Goal: Task Accomplishment & Management: Manage account settings

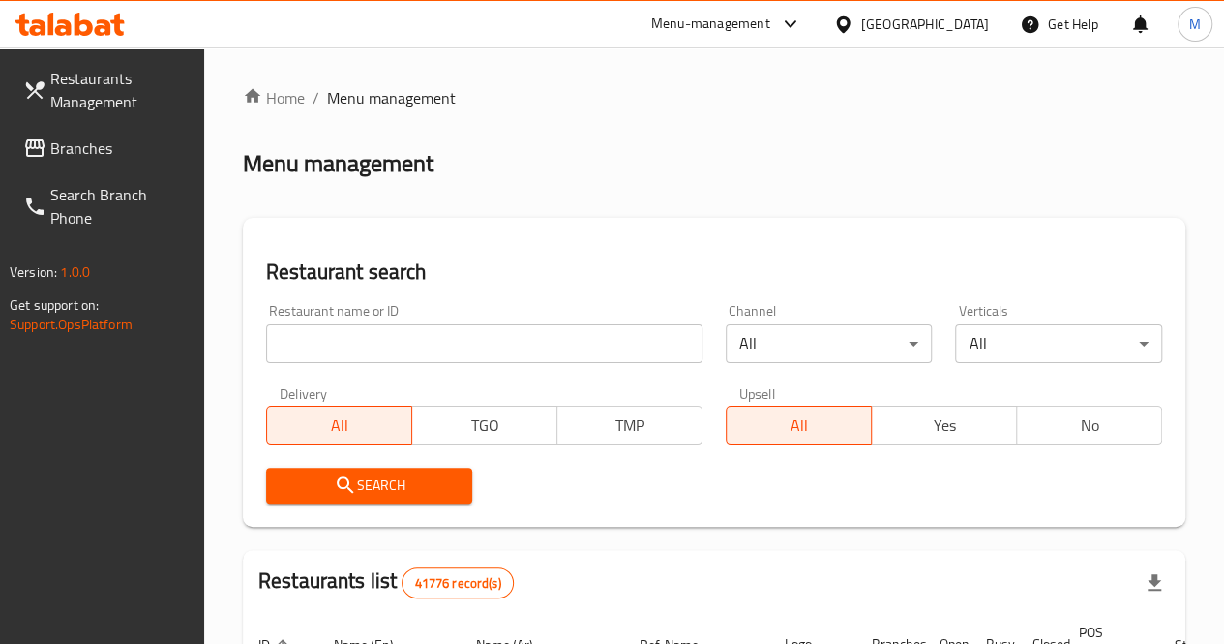
click at [79, 144] on span "Branches" at bounding box center [119, 147] width 138 height 23
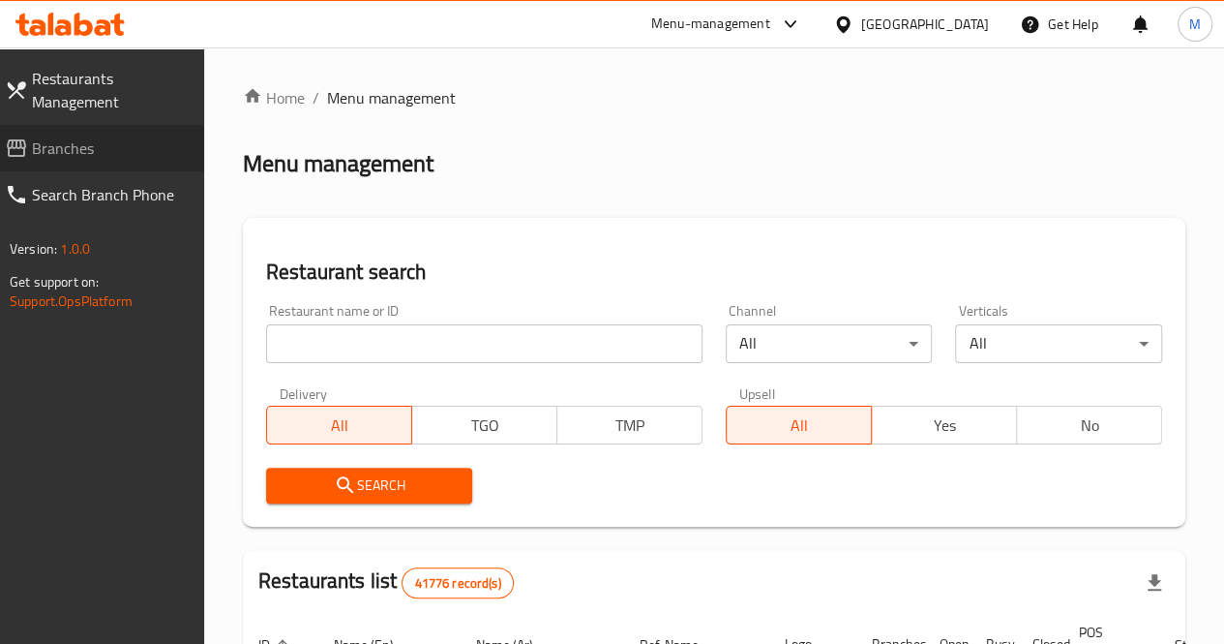
click at [81, 138] on span "Branches" at bounding box center [110, 147] width 157 height 23
click at [387, 343] on input "search" at bounding box center [484, 343] width 436 height 39
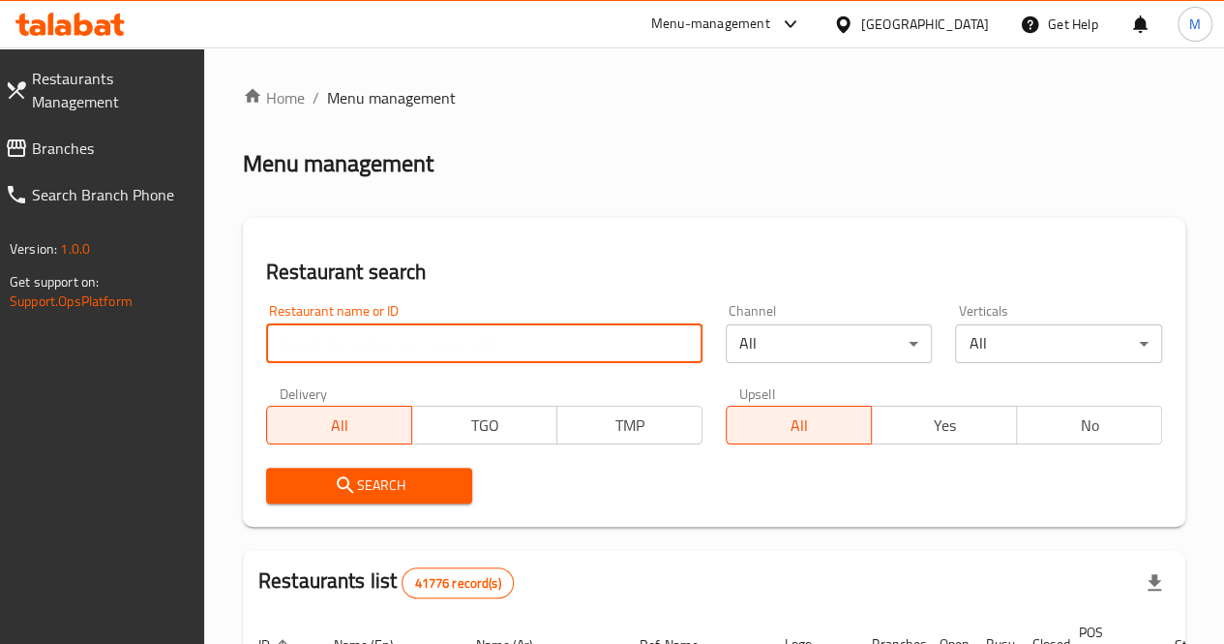
paste input "733506"
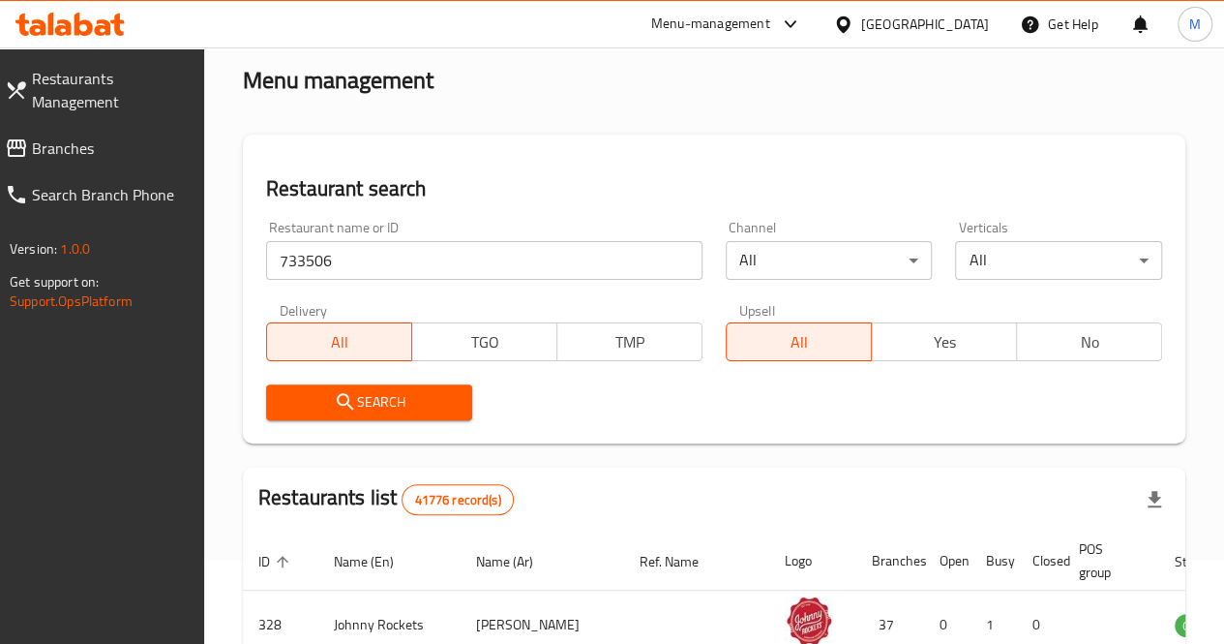
scroll to position [82, 0]
click at [372, 391] on span "Search" at bounding box center [370, 403] width 176 height 24
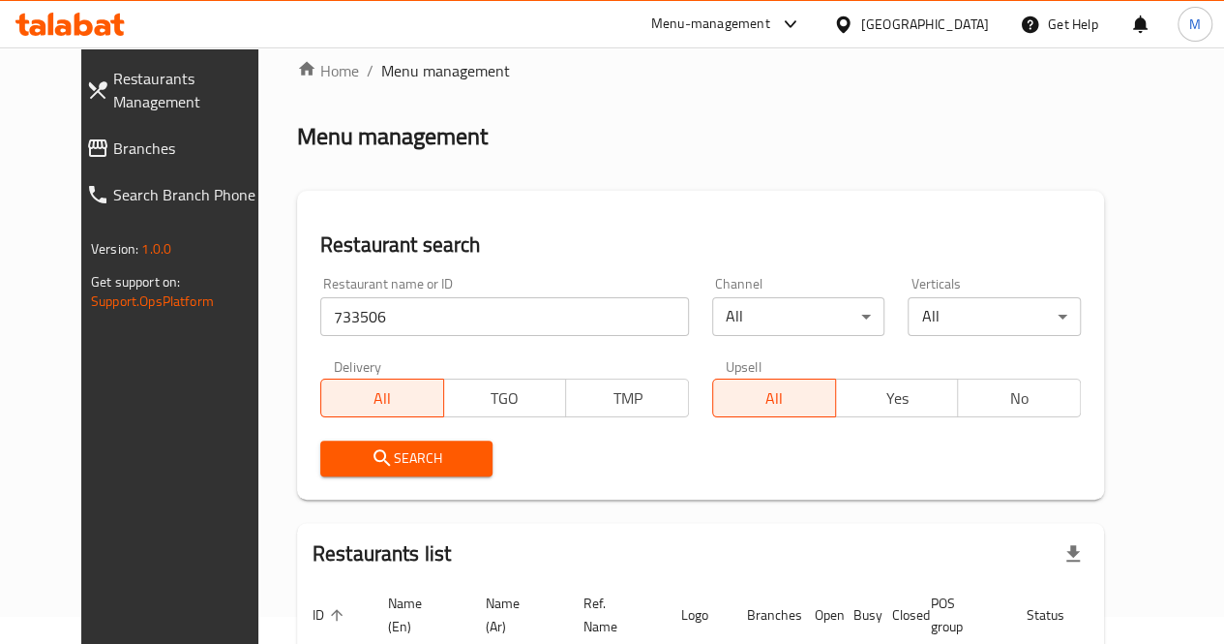
scroll to position [17, 0]
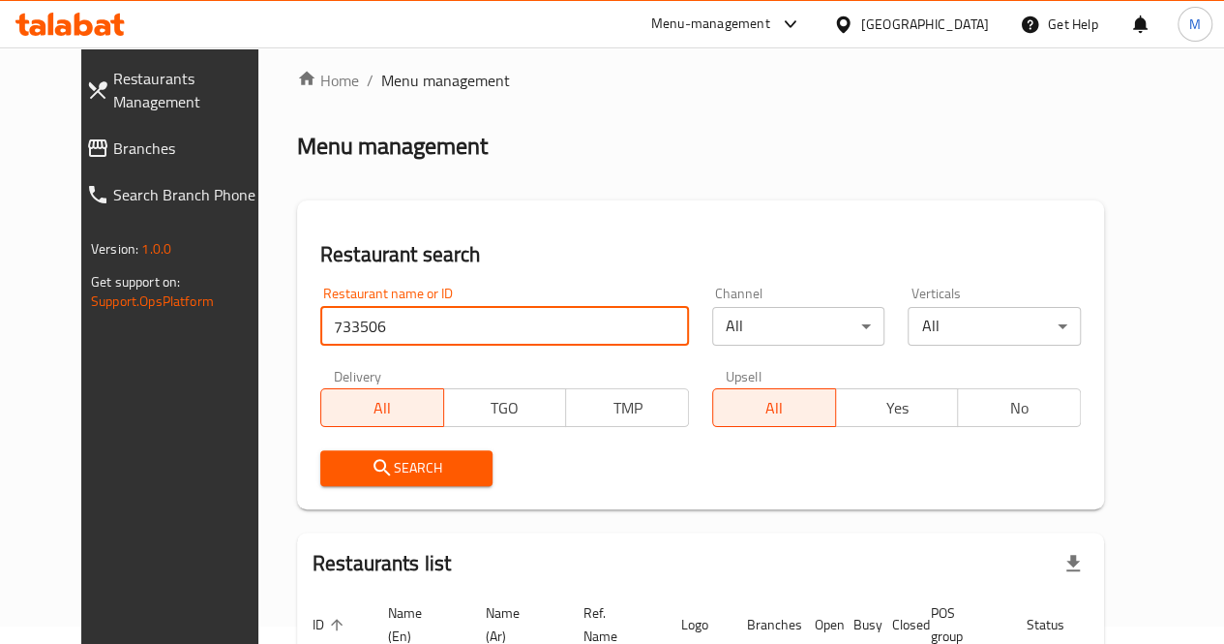
drag, startPoint x: 363, startPoint y: 324, endPoint x: 205, endPoint y: 318, distance: 157.8
click at [258, 318] on div "Home / Menu management Menu management Restaurant search Restaurant name or ID …" at bounding box center [700, 412] width 884 height 765
type input "[PERSON_NAME]"
click at [370, 466] on span "Search" at bounding box center [407, 468] width 142 height 24
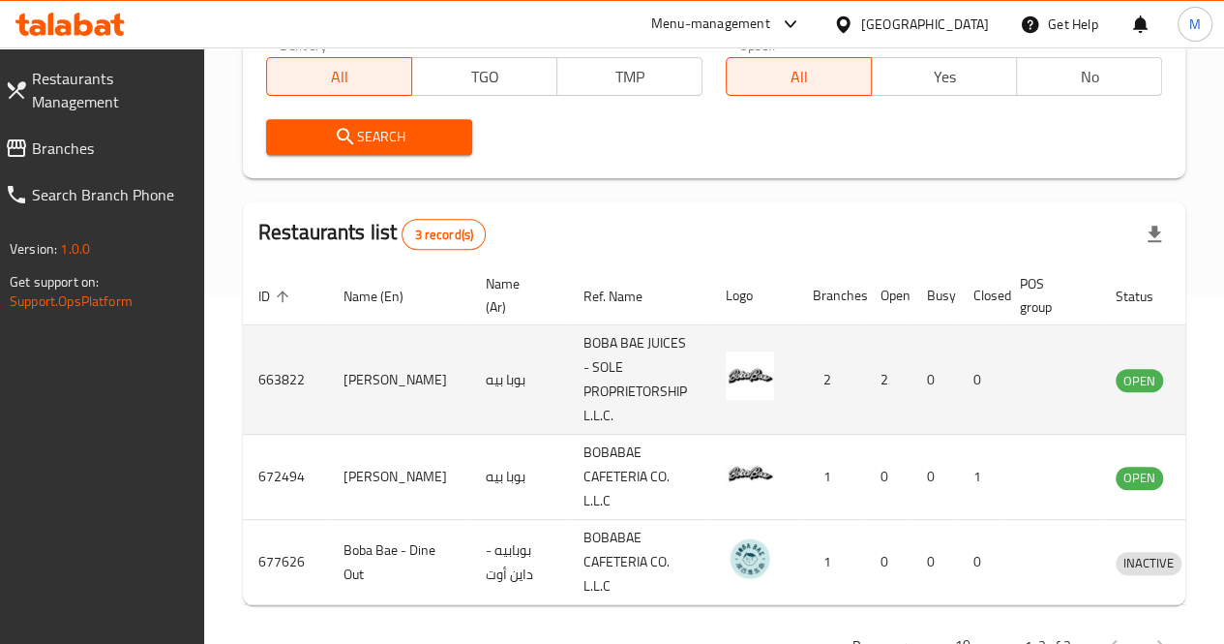
scroll to position [0, 43]
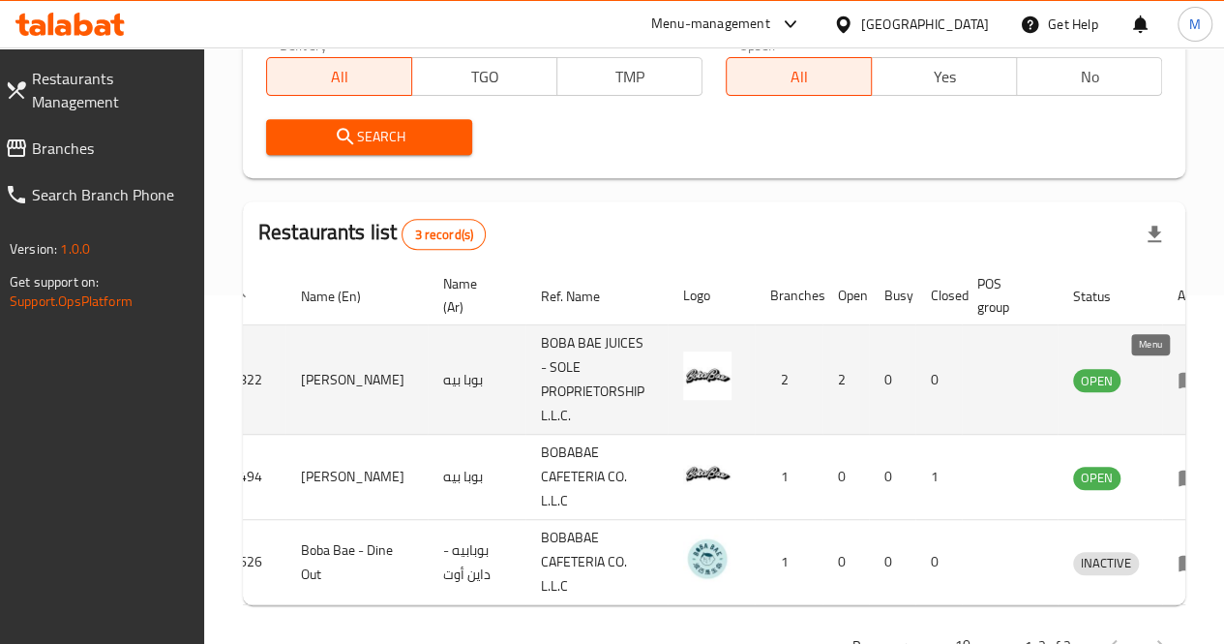
click at [1179, 387] on icon "enhanced table" at bounding box center [1189, 381] width 21 height 16
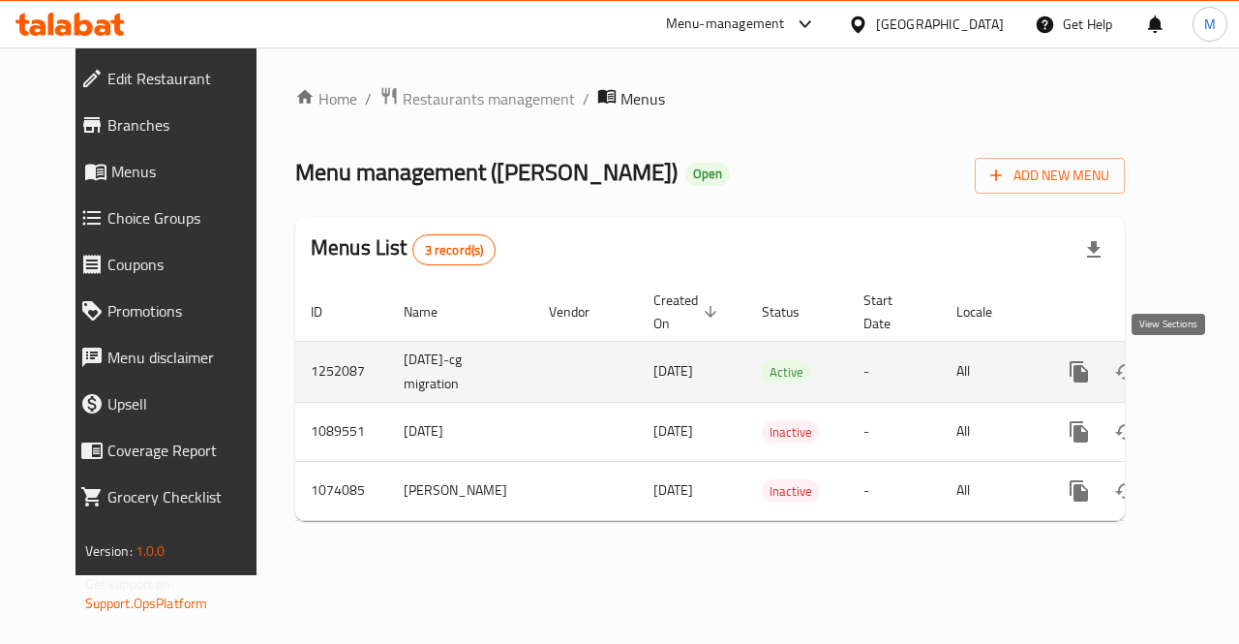
click at [1207, 379] on icon "enhanced table" at bounding box center [1218, 371] width 23 height 23
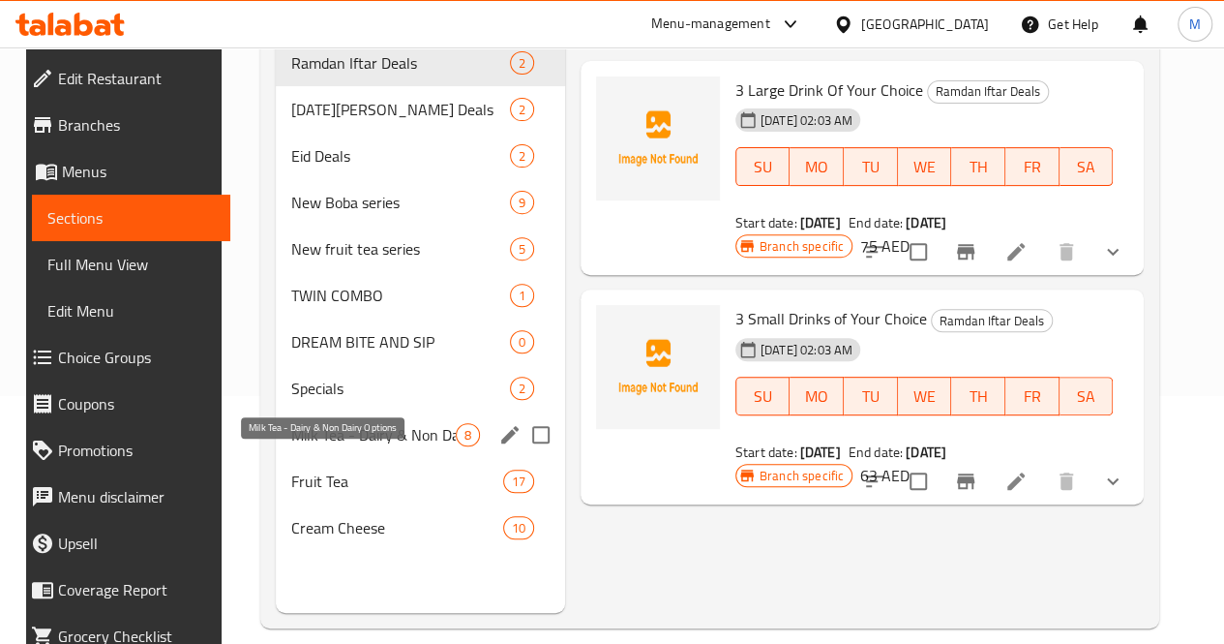
scroll to position [251, 0]
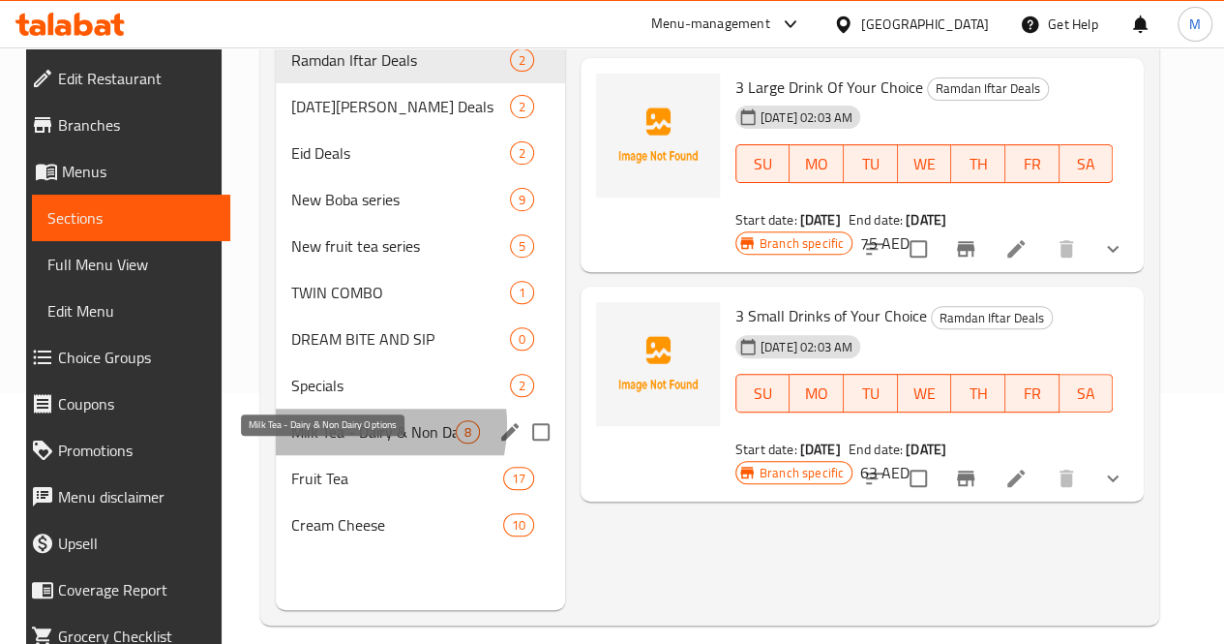
click at [337, 443] on span "Milk Tea - Dairy & Non Dairy Options" at bounding box center [373, 431] width 165 height 23
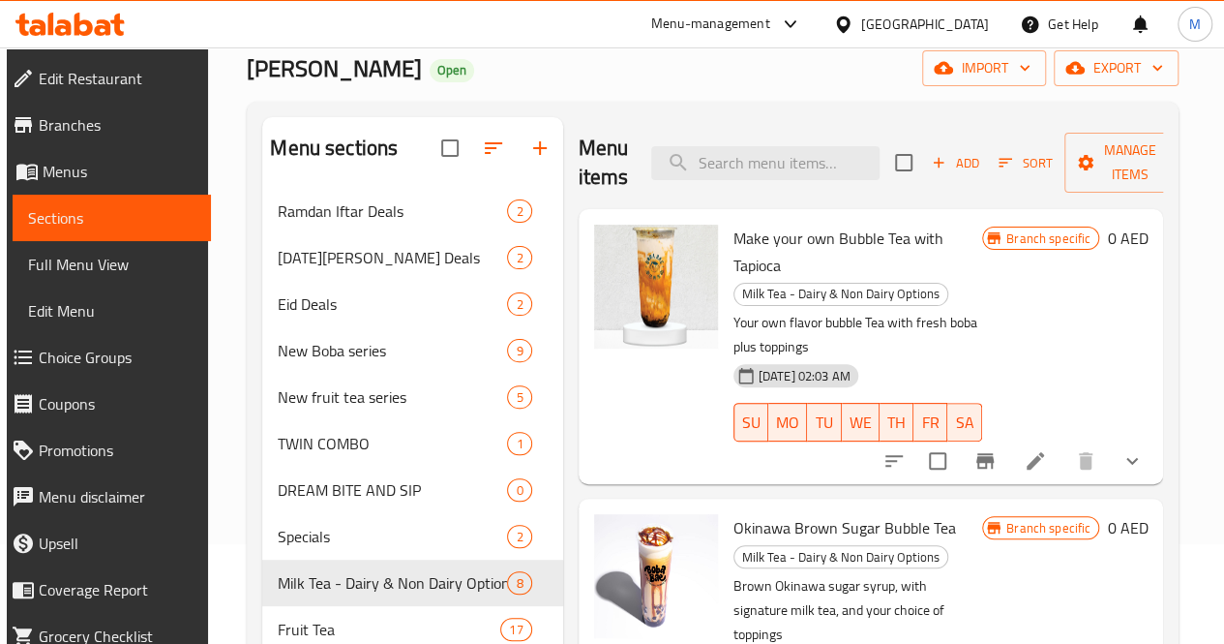
click at [79, 132] on span "Branches" at bounding box center [117, 124] width 157 height 23
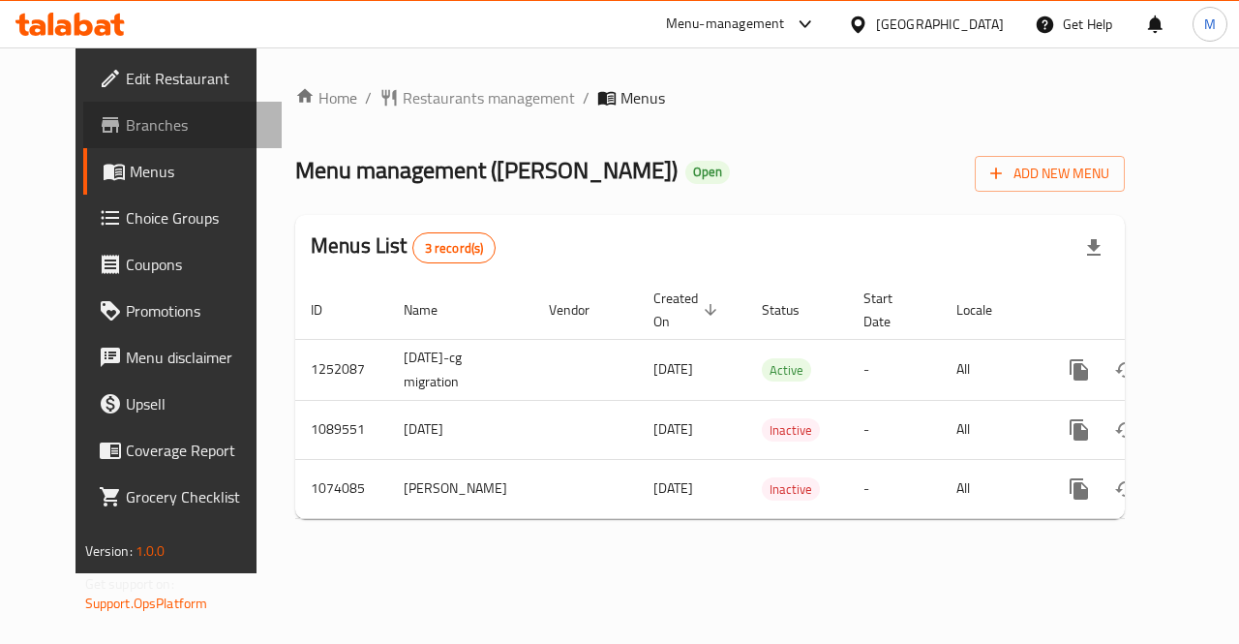
click at [126, 128] on span "Branches" at bounding box center [196, 124] width 141 height 23
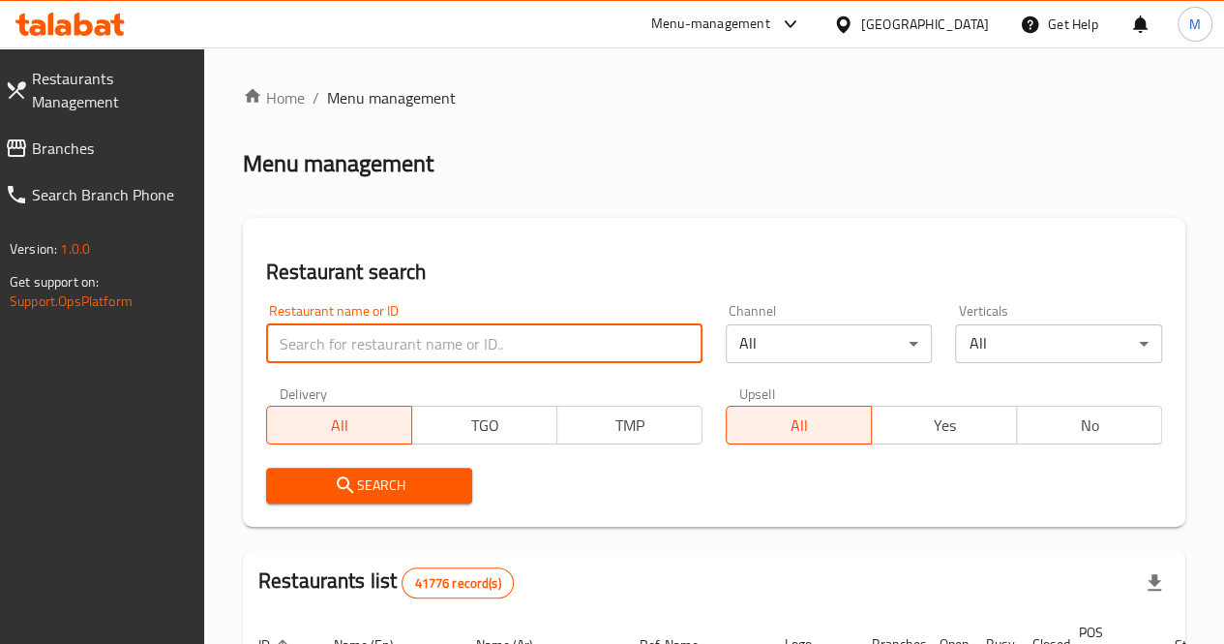
click at [416, 342] on input "search" at bounding box center [484, 343] width 436 height 39
type input "[PERSON_NAME]"
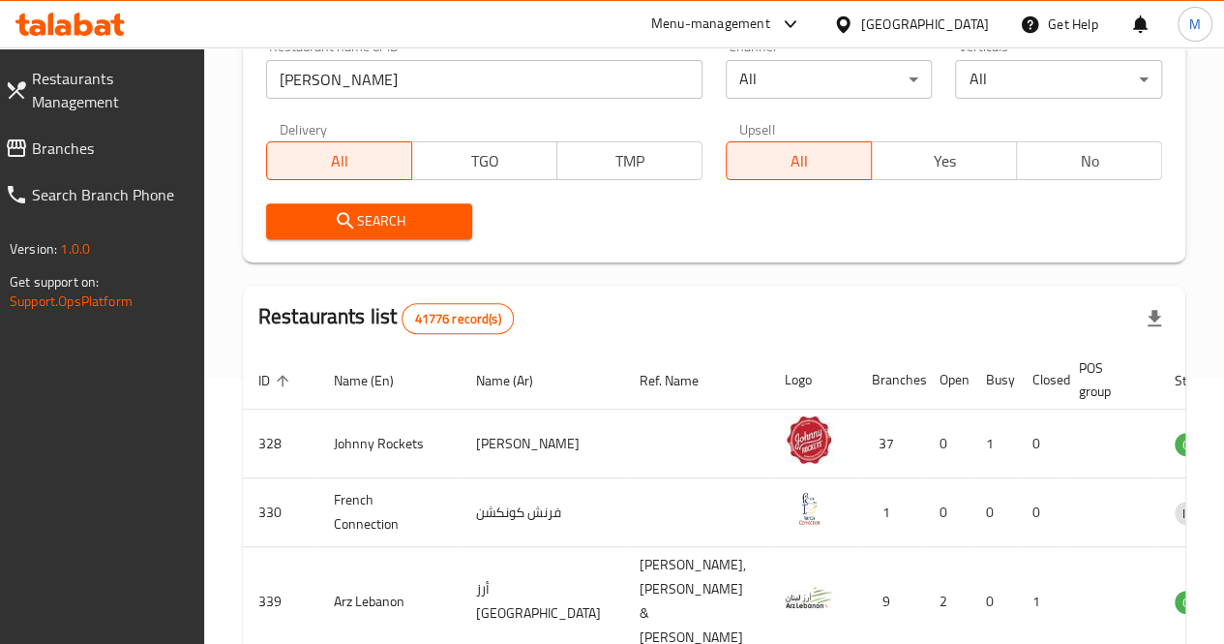
scroll to position [269, 0]
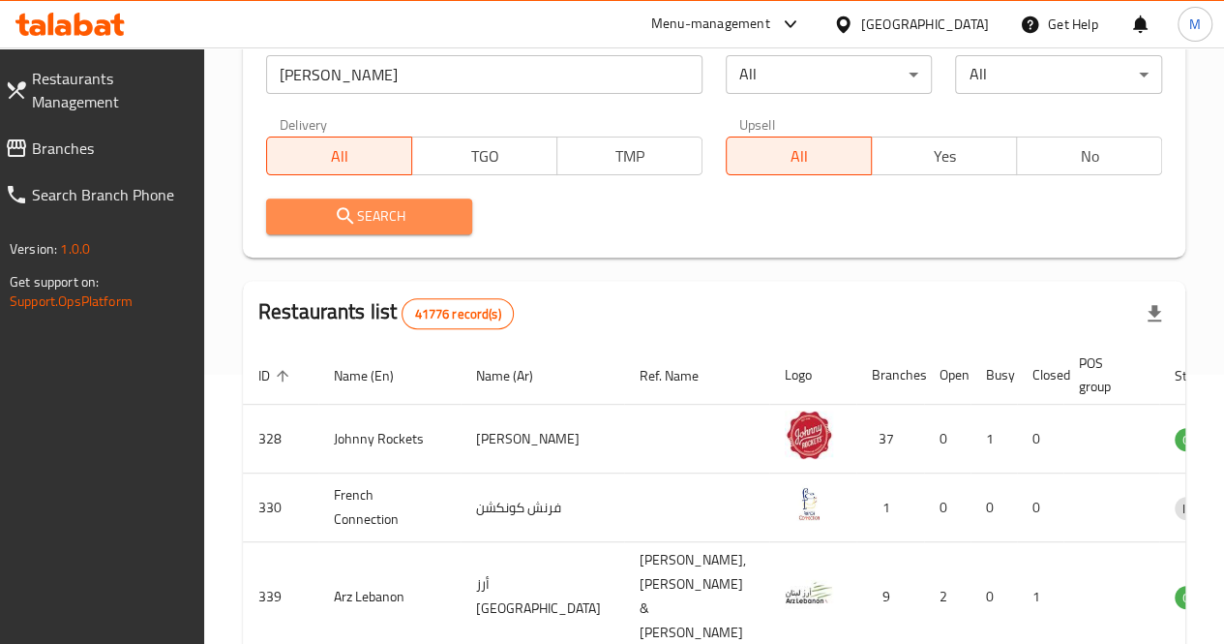
click at [385, 216] on span "Search" at bounding box center [370, 216] width 176 height 24
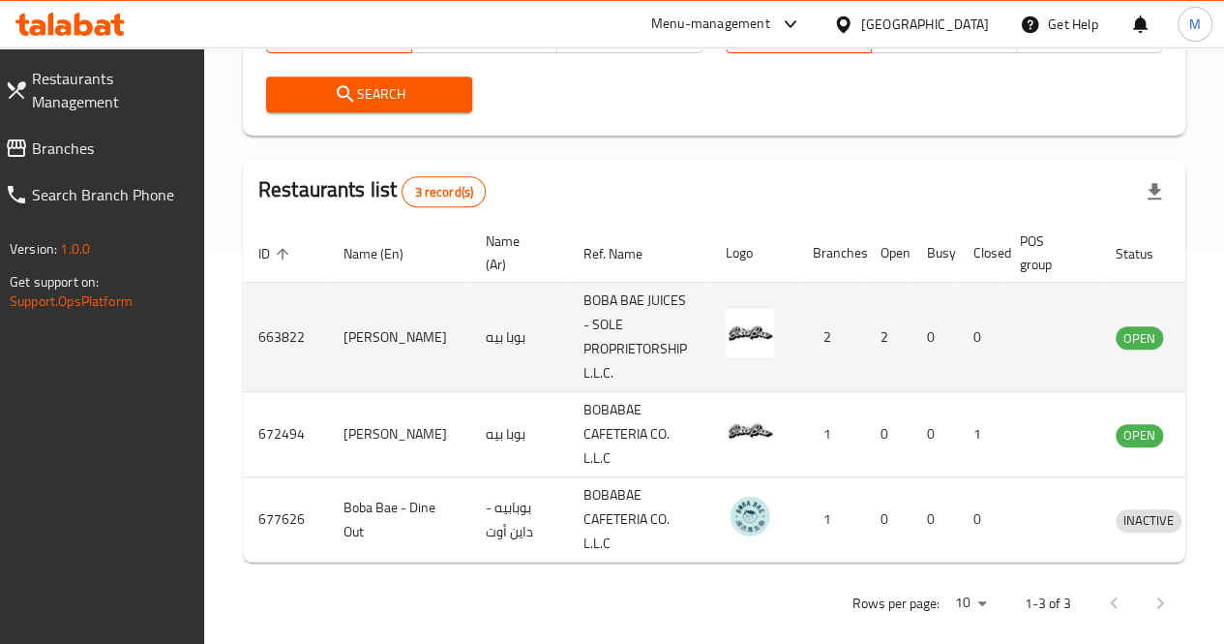
scroll to position [0, 43]
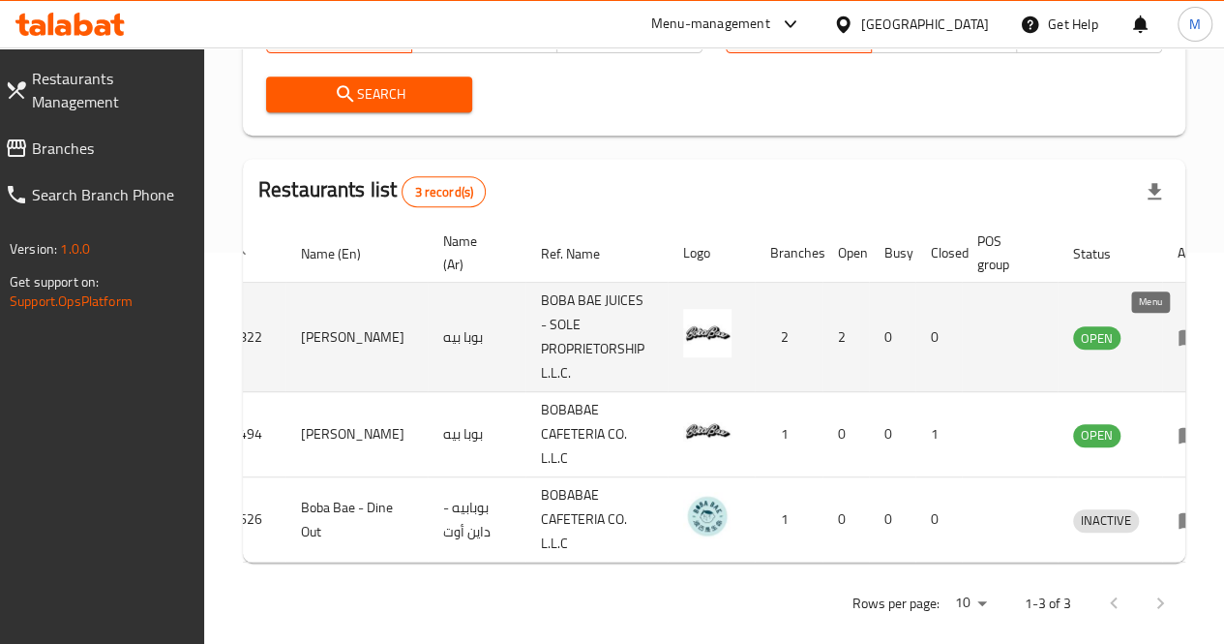
click at [1178, 340] on icon "enhanced table" at bounding box center [1189, 336] width 23 height 23
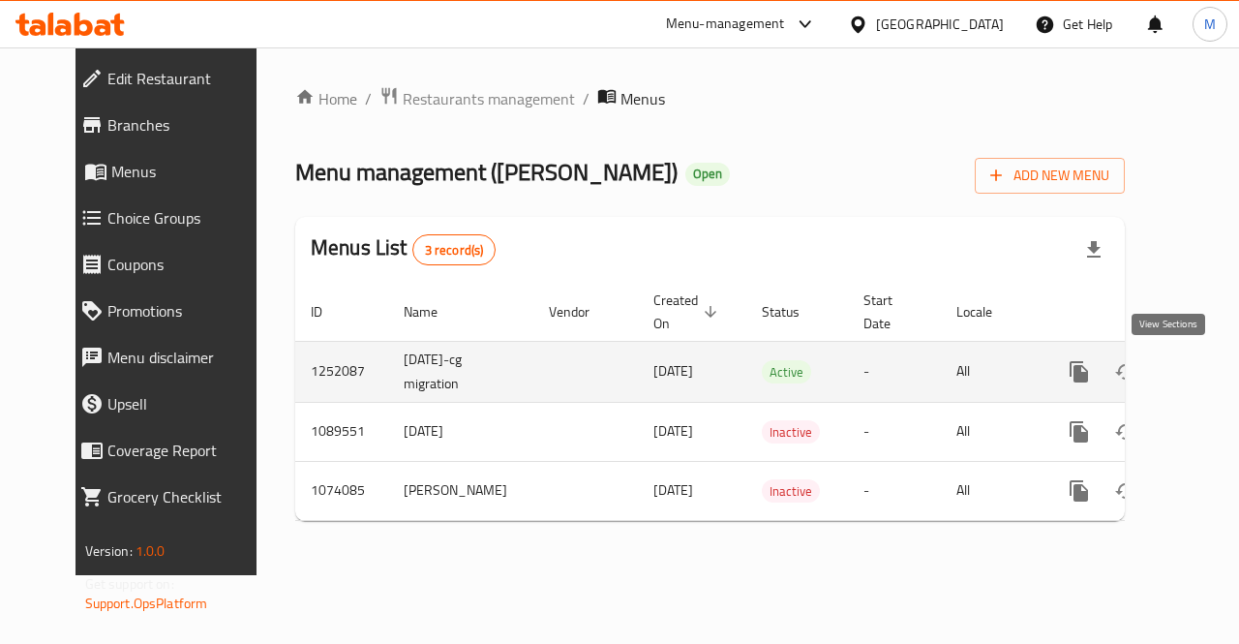
click at [1207, 372] on icon "enhanced table" at bounding box center [1218, 371] width 23 height 23
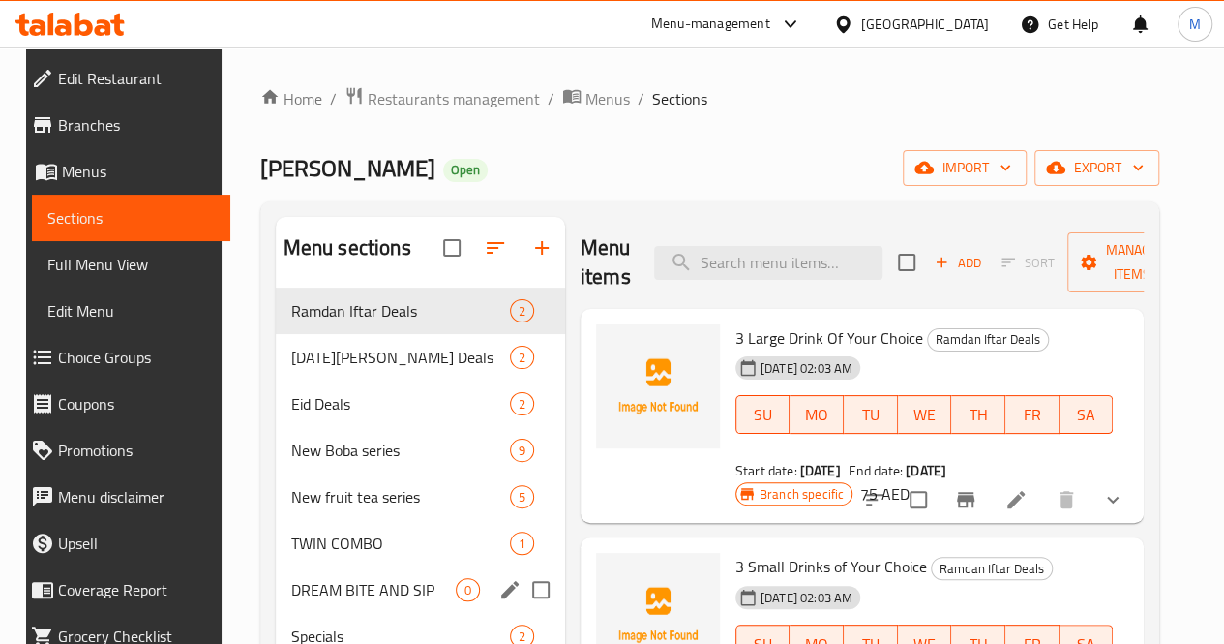
scroll to position [271, 0]
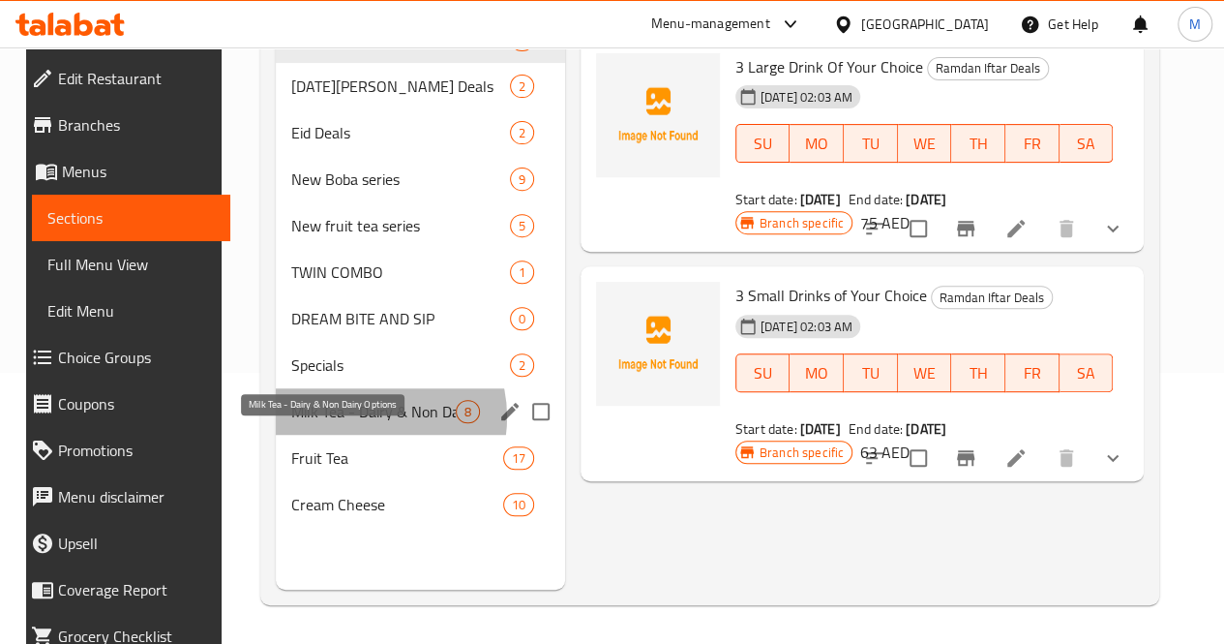
click at [351, 423] on span "Milk Tea - Dairy & Non Dairy Options" at bounding box center [373, 411] width 165 height 23
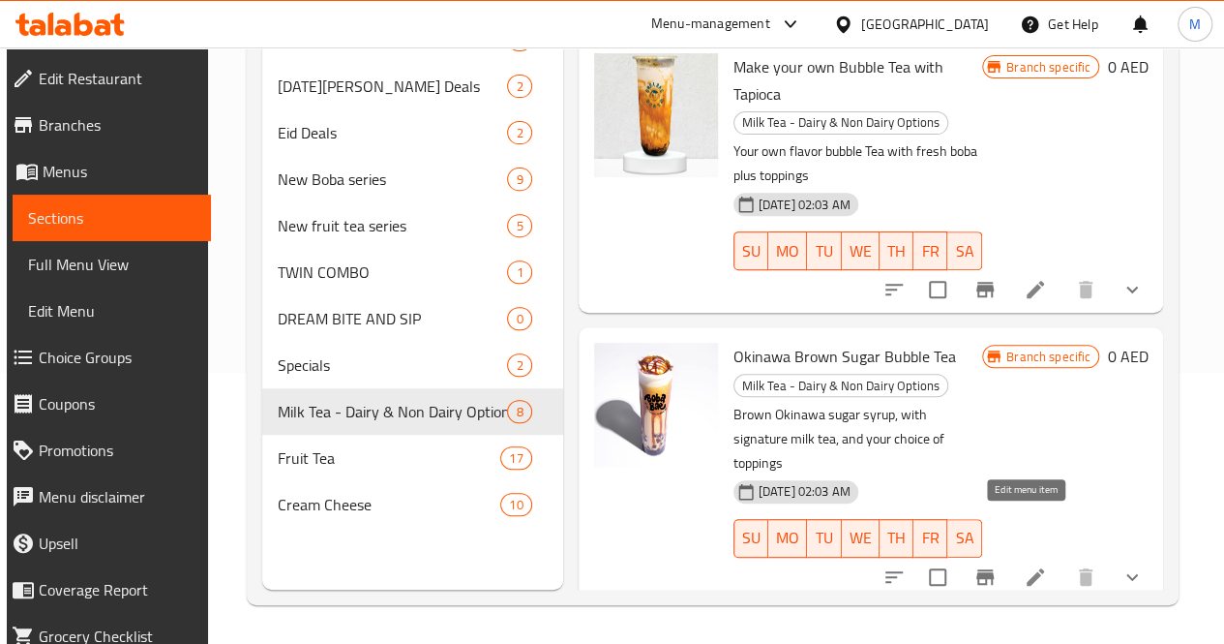
click at [1031, 565] on icon at bounding box center [1035, 576] width 23 height 23
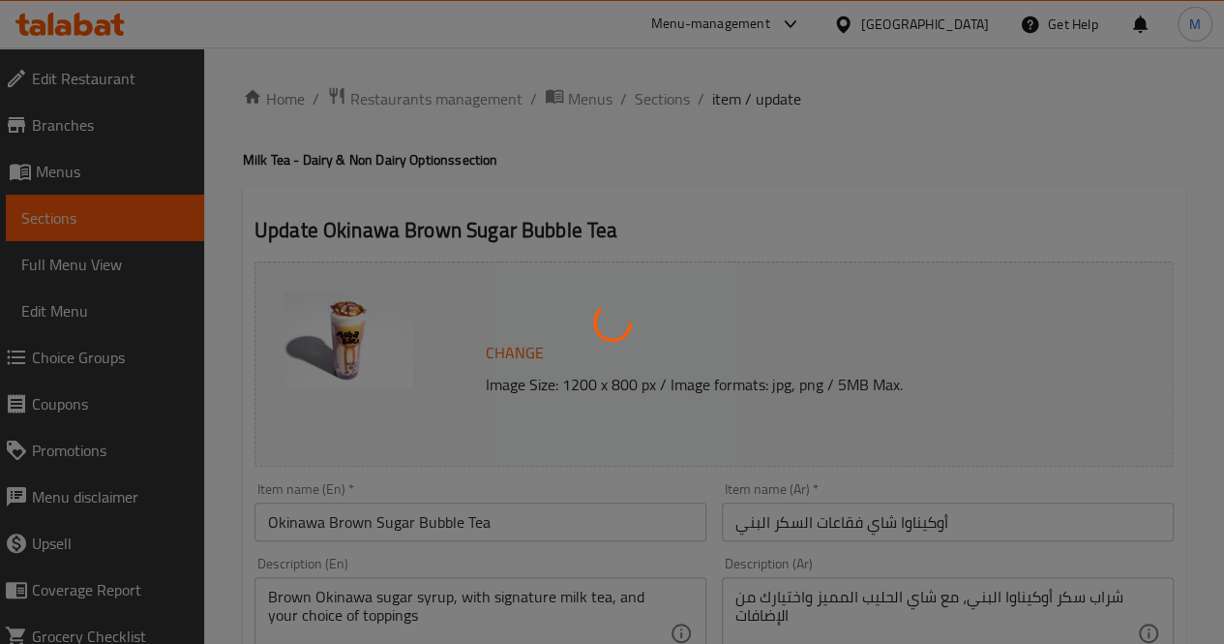
type input "إختيارك من الحجم:"
type input "1"
type input "إكسترا توبينج:"
type input "0"
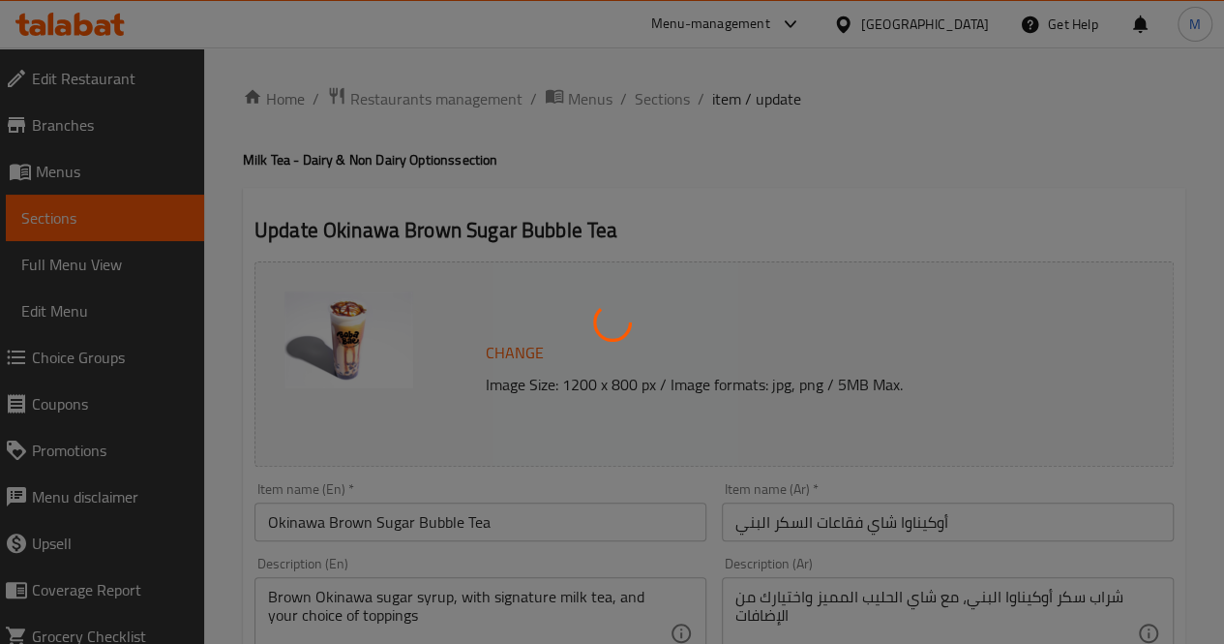
type input "0"
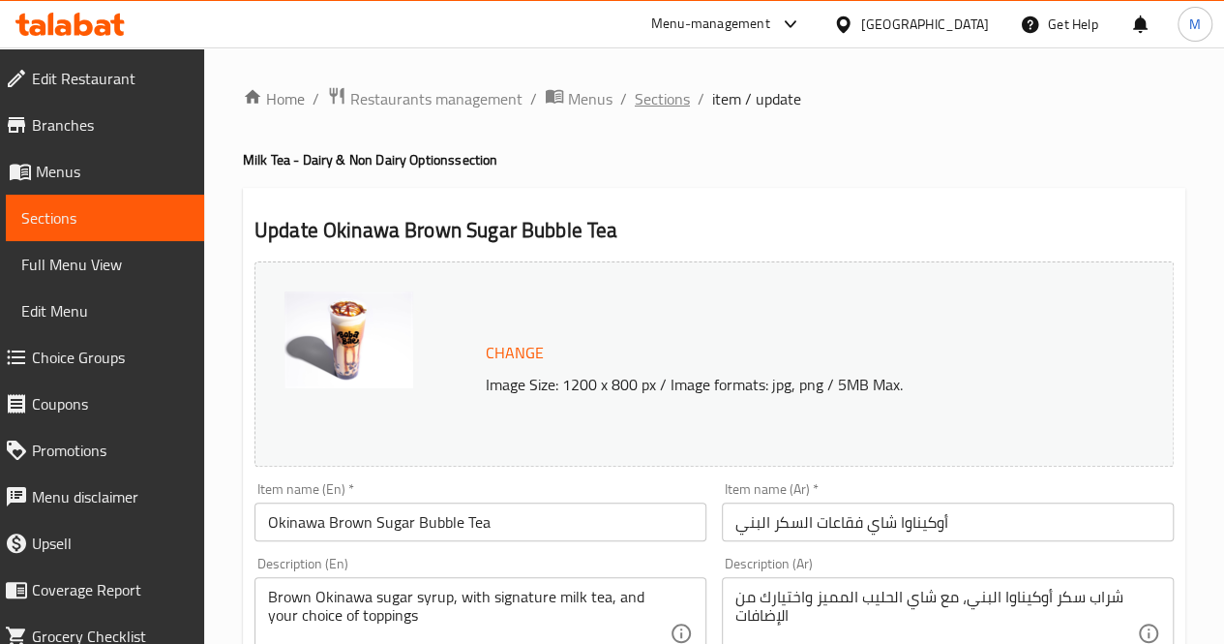
click at [650, 98] on span "Sections" at bounding box center [662, 98] width 55 height 23
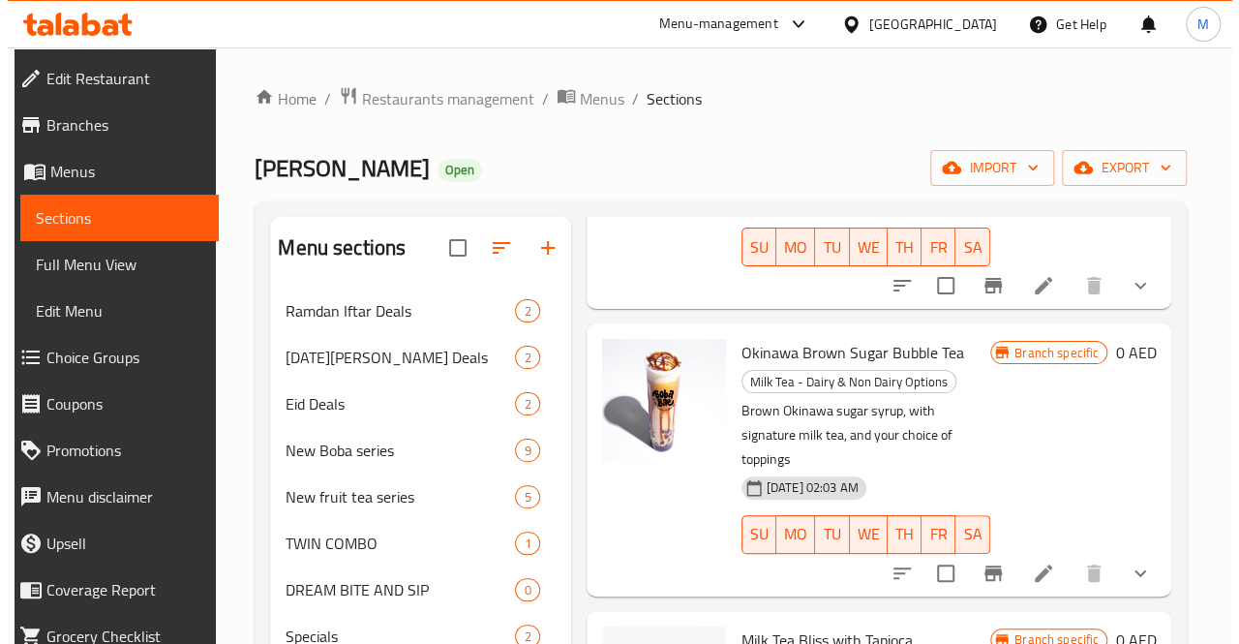
scroll to position [288, 0]
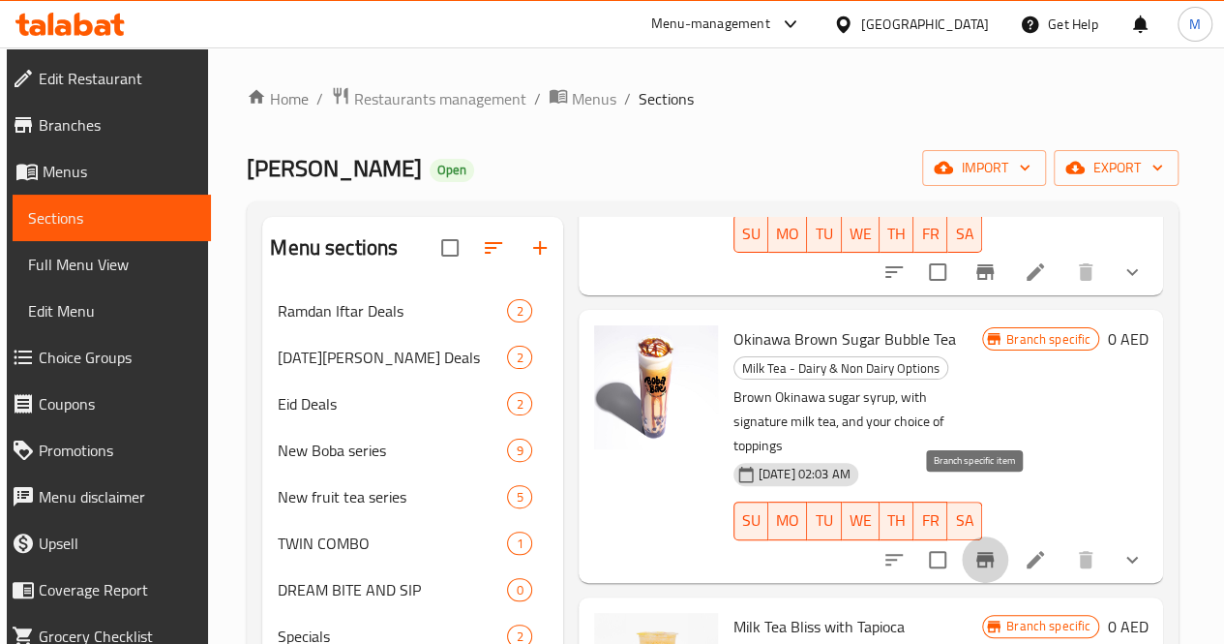
click at [983, 552] on icon "Branch-specific-item" at bounding box center [984, 559] width 17 height 15
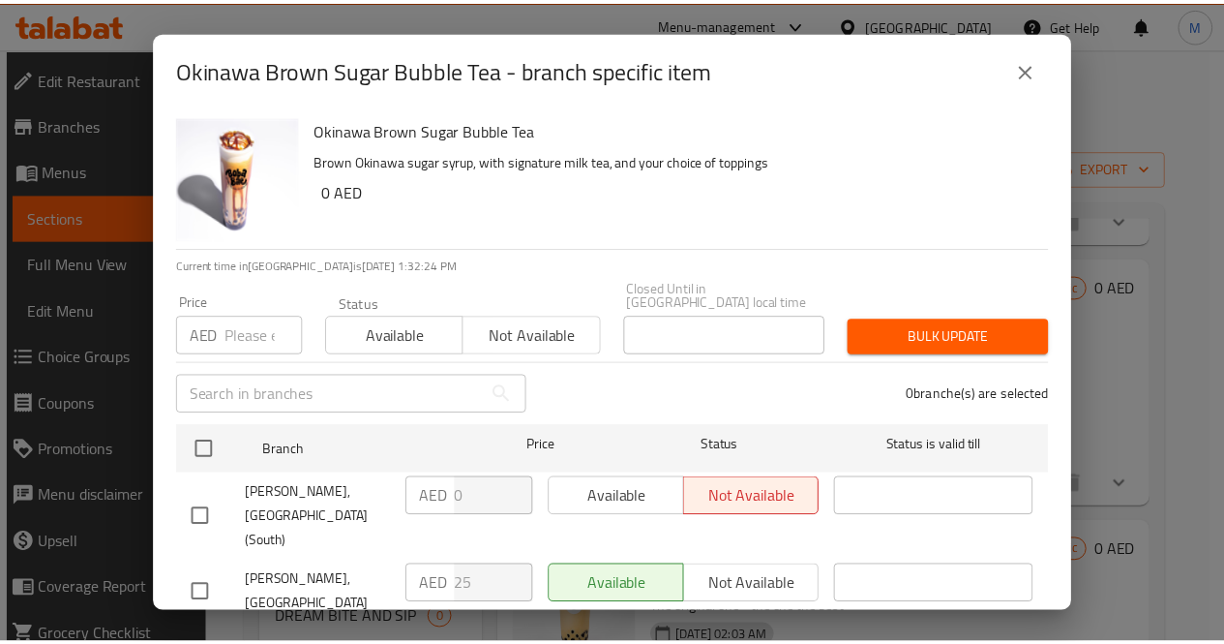
scroll to position [39, 0]
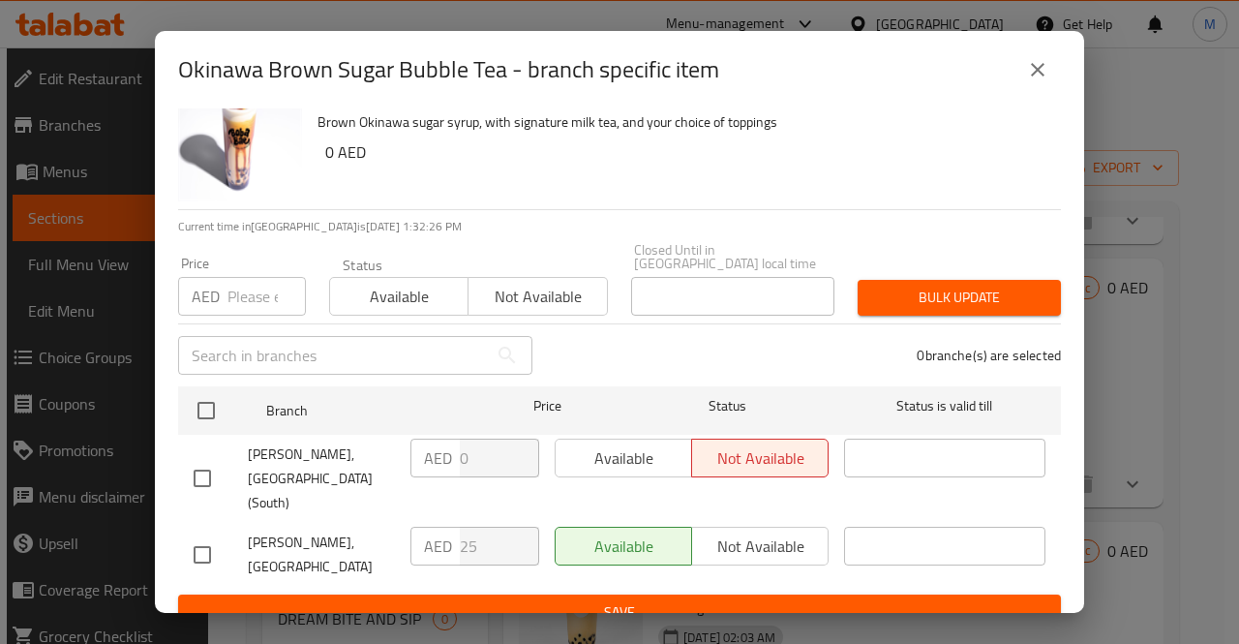
click at [218, 534] on input "checkbox" at bounding box center [202, 554] width 41 height 41
checkbox input "true"
click at [484, 526] on input "25" at bounding box center [499, 545] width 79 height 39
type input "2"
type input "0"
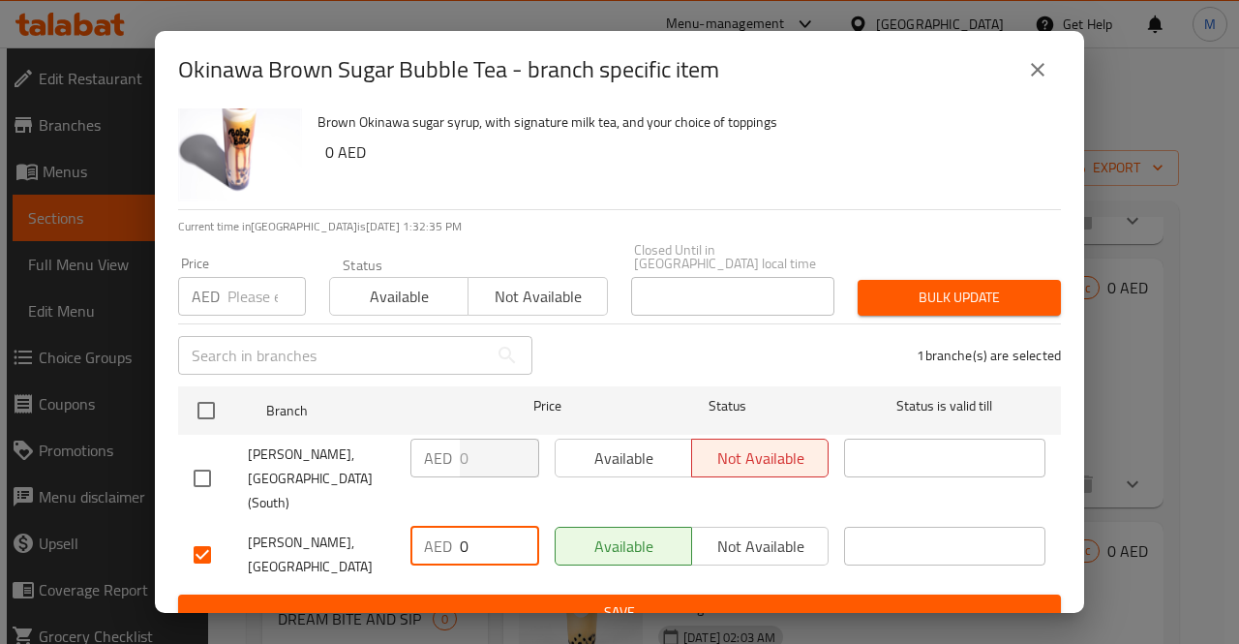
click at [670, 600] on span "Save" at bounding box center [620, 612] width 852 height 24
